Goal: Navigation & Orientation: Find specific page/section

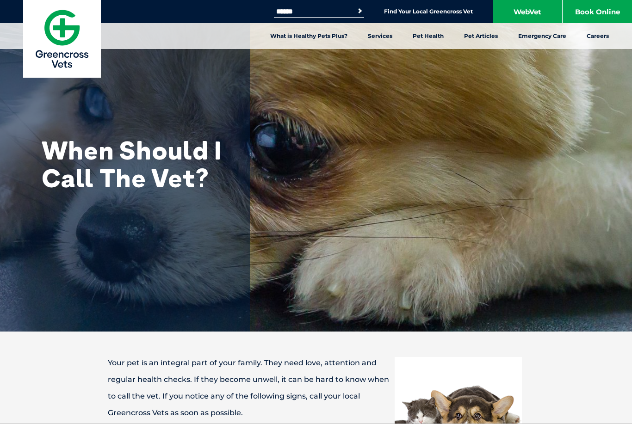
click at [538, 42] on link "Emergency Care" at bounding box center [542, 36] width 68 height 26
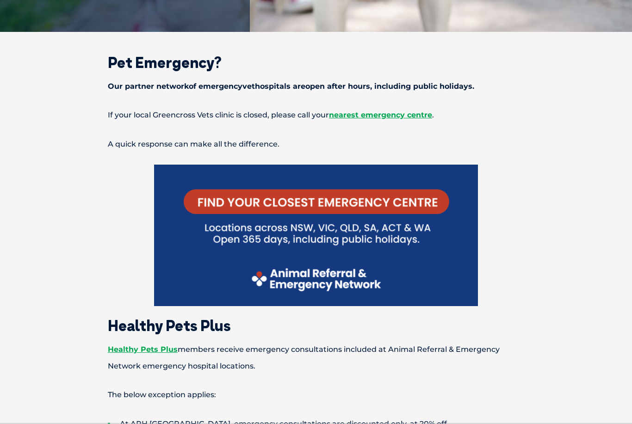
scroll to position [300, 0]
click at [381, 119] on span "nearest emergency centre" at bounding box center [380, 115] width 103 height 9
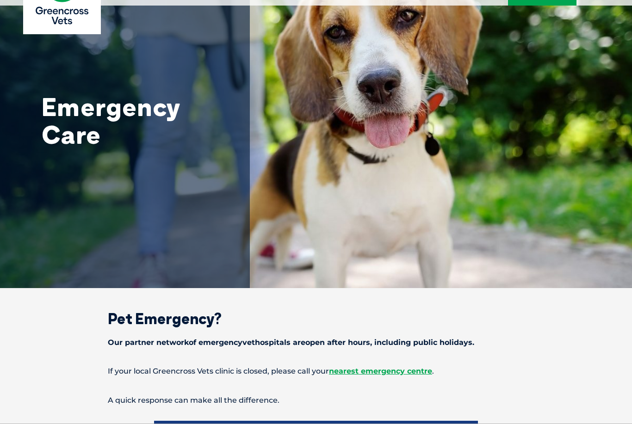
scroll to position [0, 0]
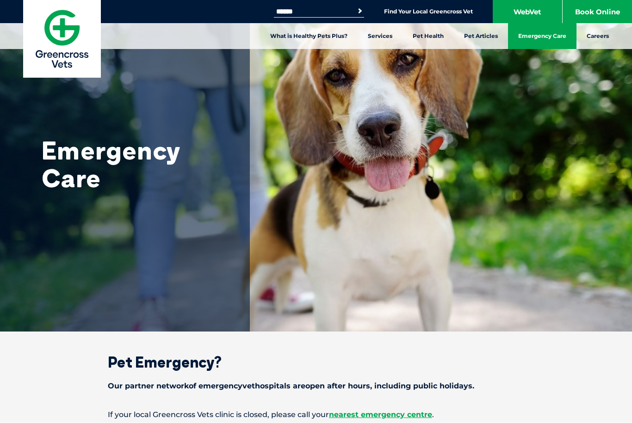
click at [410, 15] on link "Find Your Local Greencross Vet" at bounding box center [428, 11] width 89 height 7
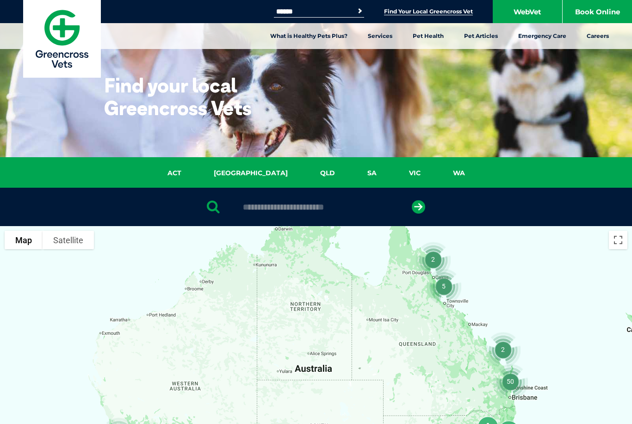
click at [393, 174] on link "VIC" at bounding box center [415, 173] width 44 height 11
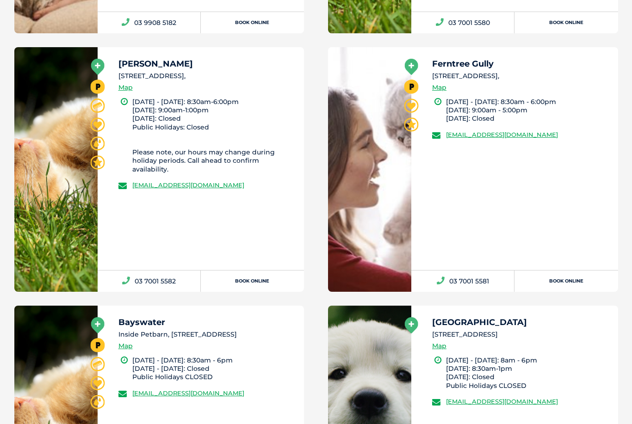
scroll to position [1318, 0]
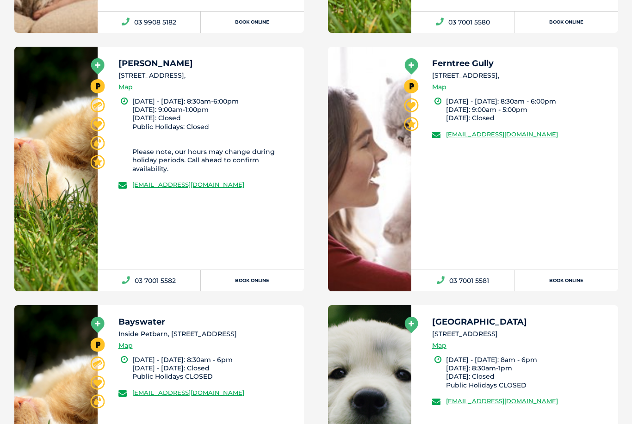
click at [142, 70] on div "Preston 2/86 Bell Street, Preston 3072, Map" at bounding box center [207, 78] width 178 height 38
click at [102, 58] on icon at bounding box center [97, 66] width 13 height 16
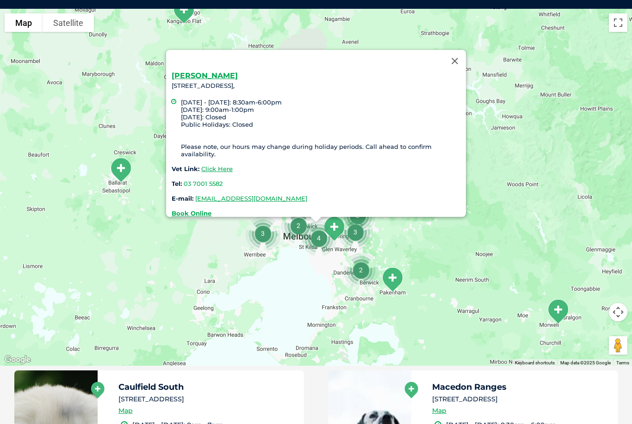
scroll to position [212, 0]
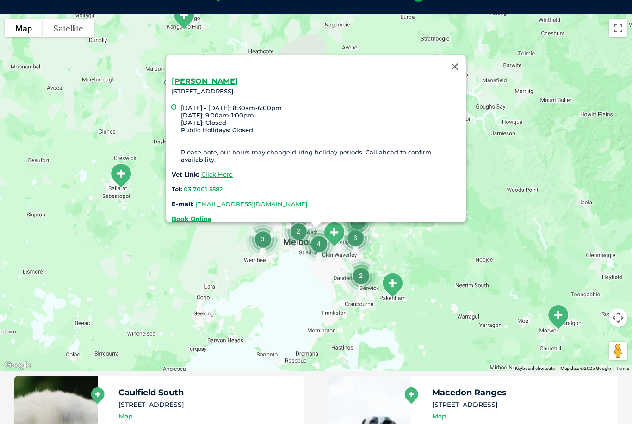
click at [220, 171] on link "Click Here" at bounding box center [216, 174] width 31 height 7
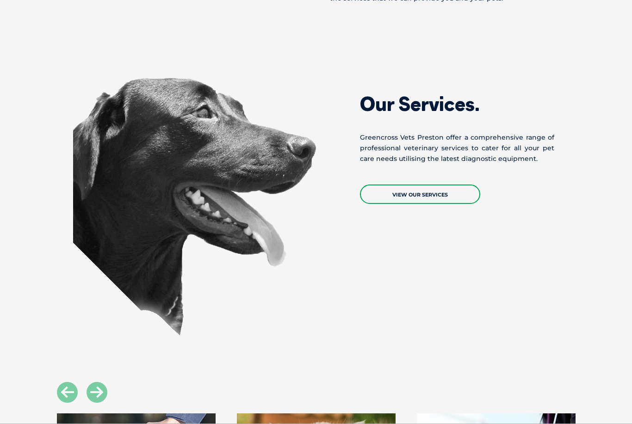
scroll to position [644, 0]
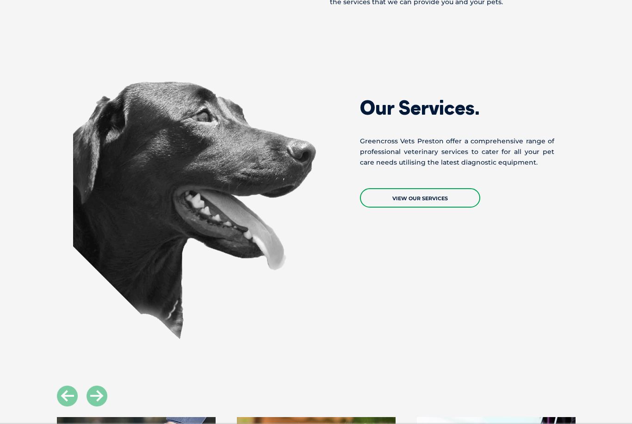
click at [405, 208] on link "View Our Services" at bounding box center [420, 198] width 120 height 19
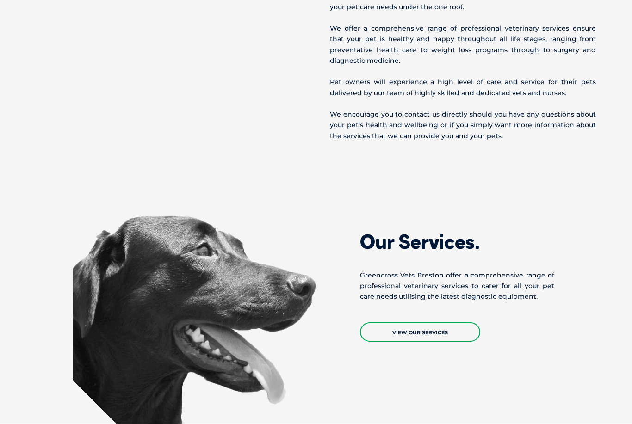
scroll to position [510, 0]
